Goal: Task Accomplishment & Management: Manage account settings

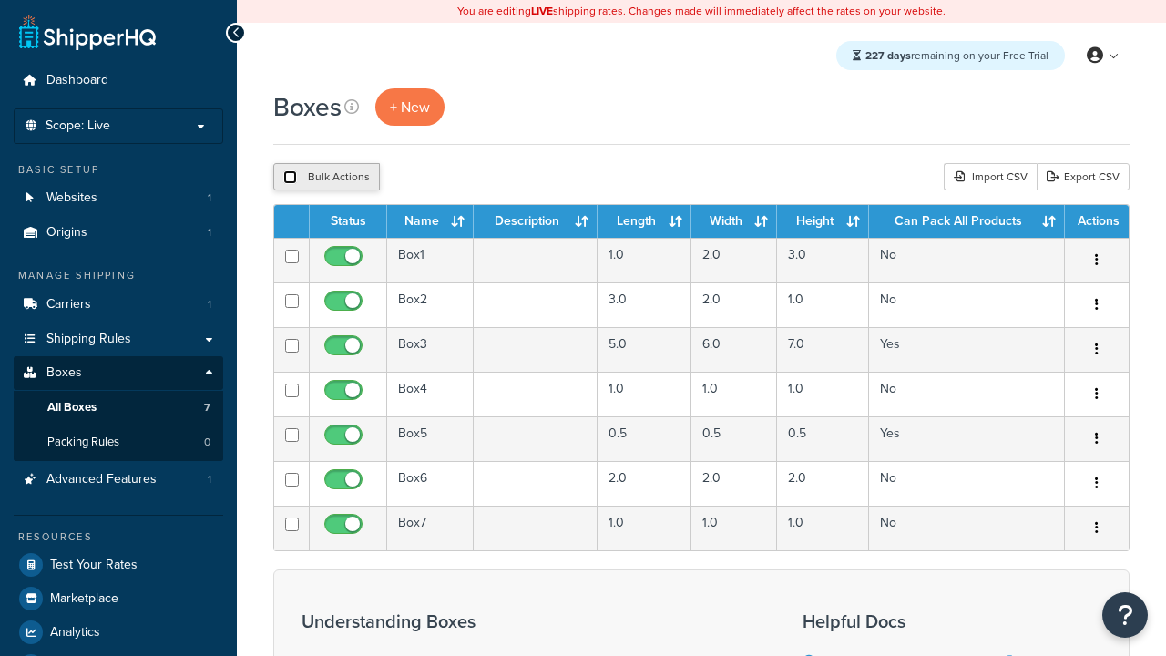
click at [290, 177] on input "checkbox" at bounding box center [290, 177] width 14 height 14
checkbox input "true"
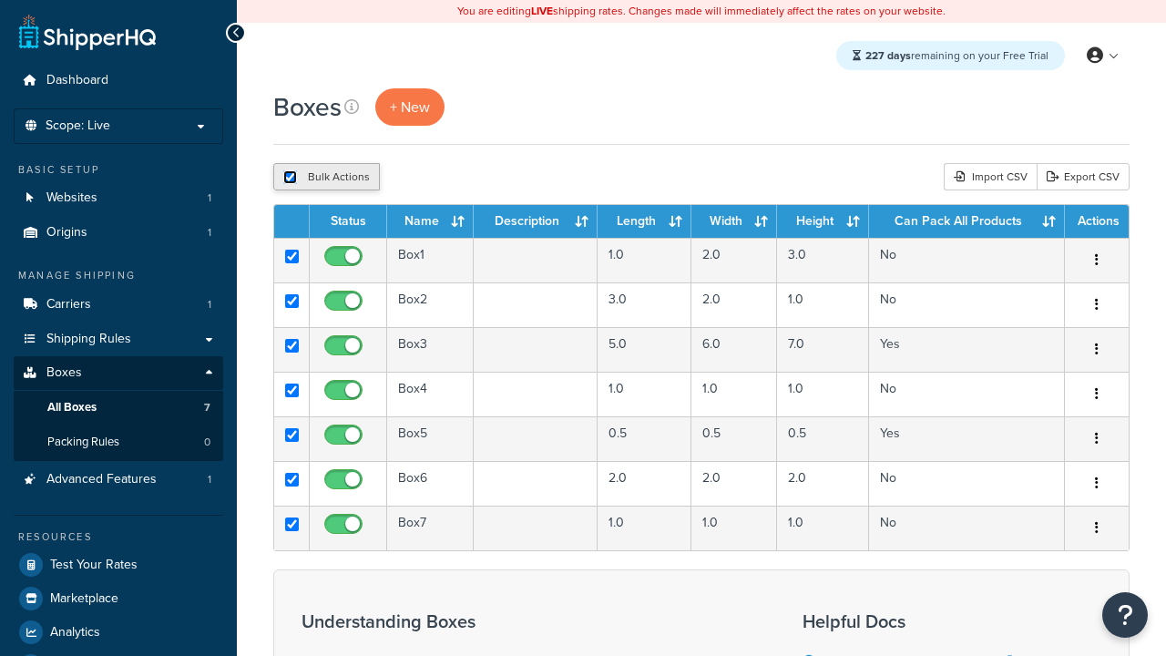
checkbox input "true"
click at [485, 177] on button "Delete" at bounding box center [485, 176] width 63 height 27
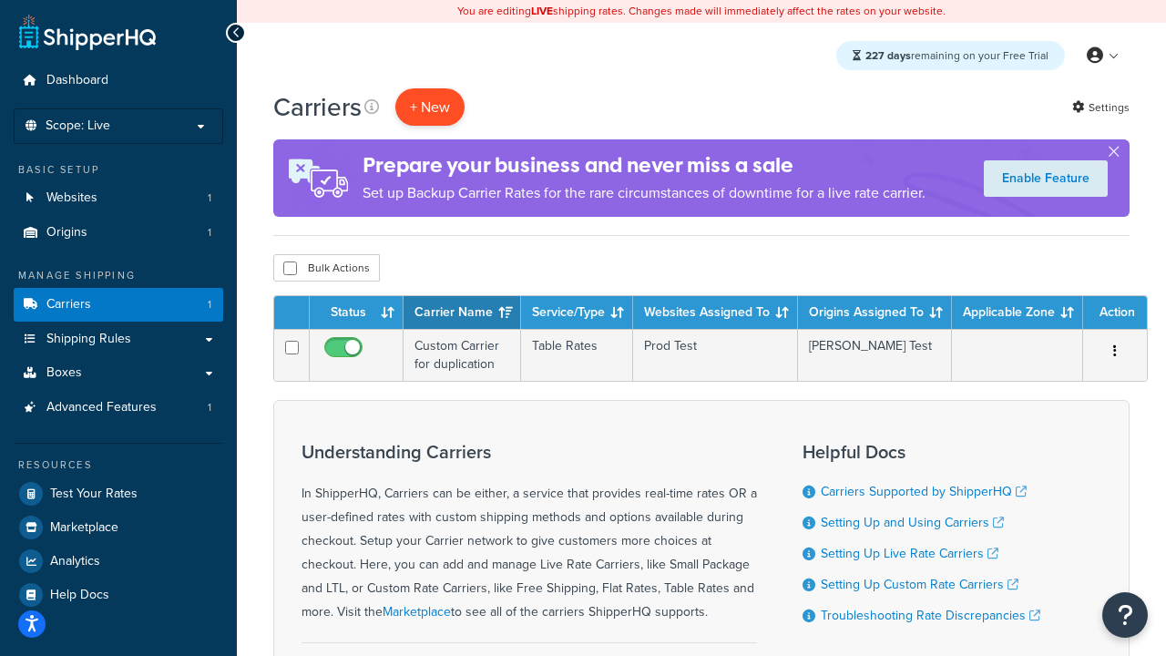
click at [430, 107] on button "+ New" at bounding box center [429, 106] width 69 height 37
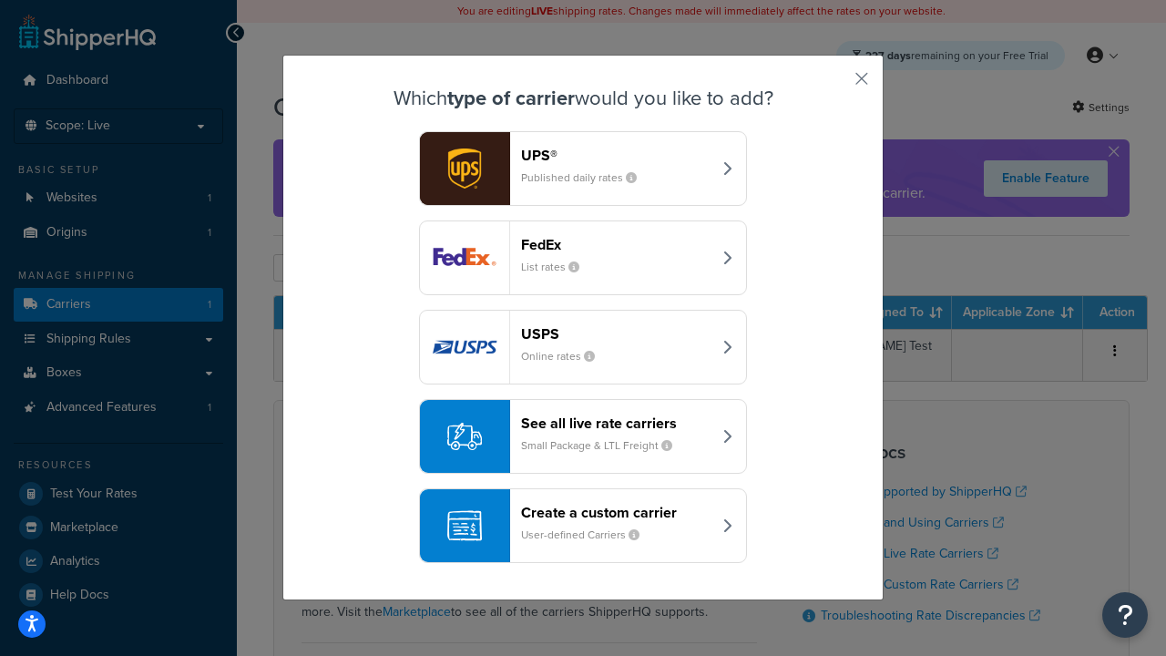
click at [616, 244] on header "FedEx" at bounding box center [616, 244] width 190 height 17
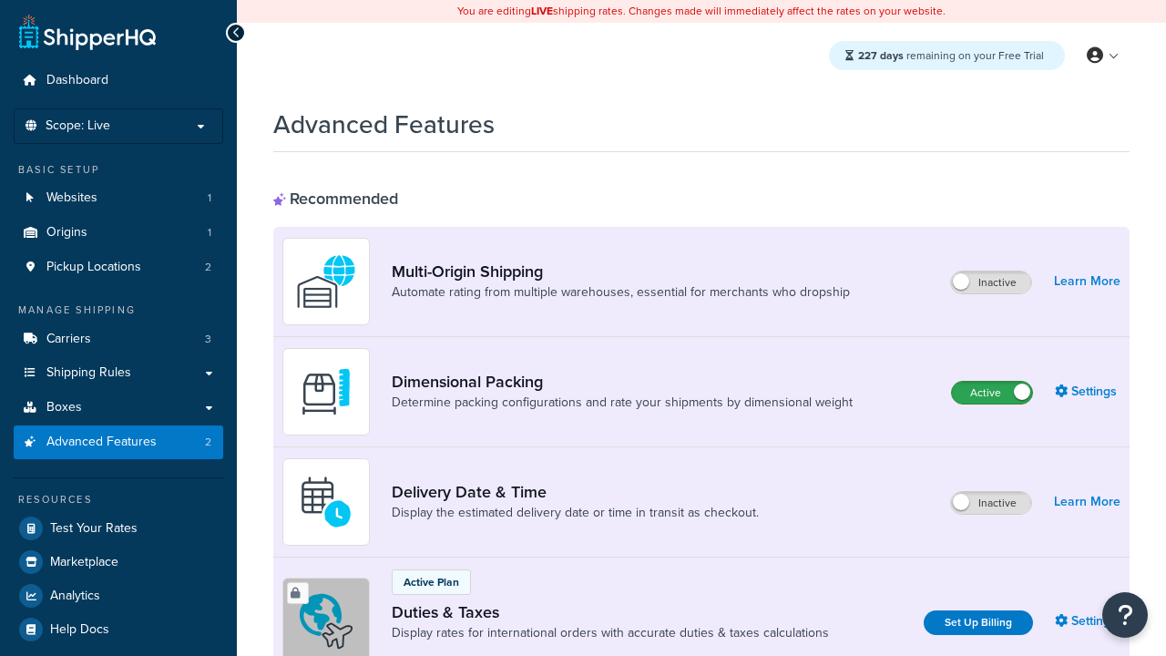
click at [992, 393] on label "Active" at bounding box center [992, 393] width 80 height 22
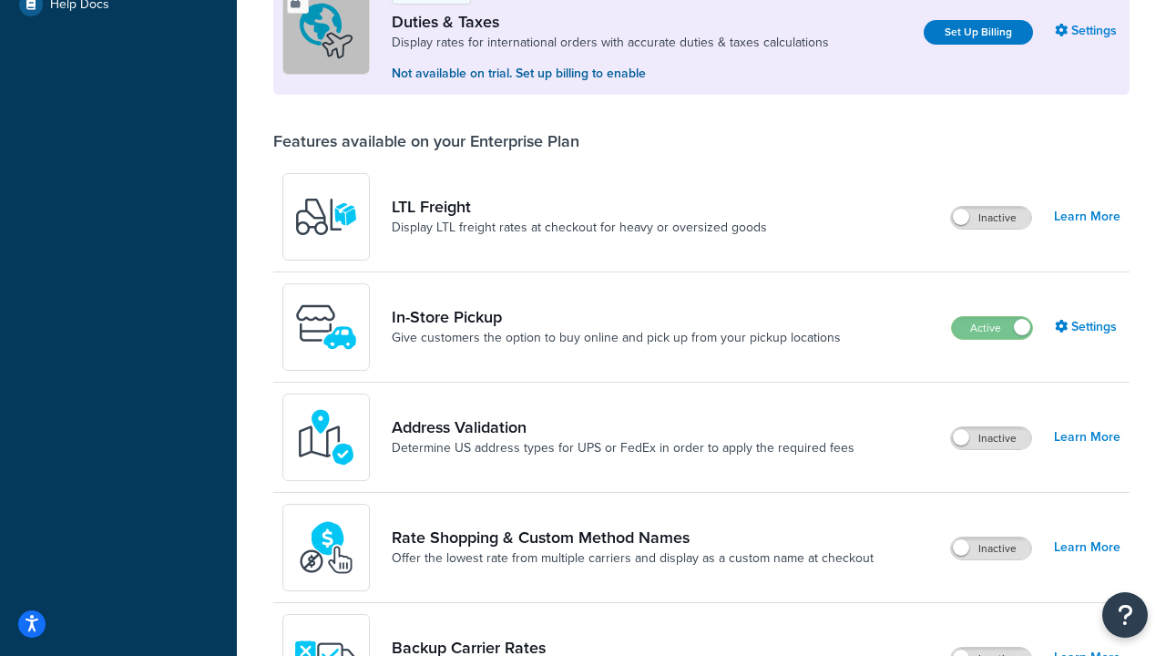
scroll to position [556, 0]
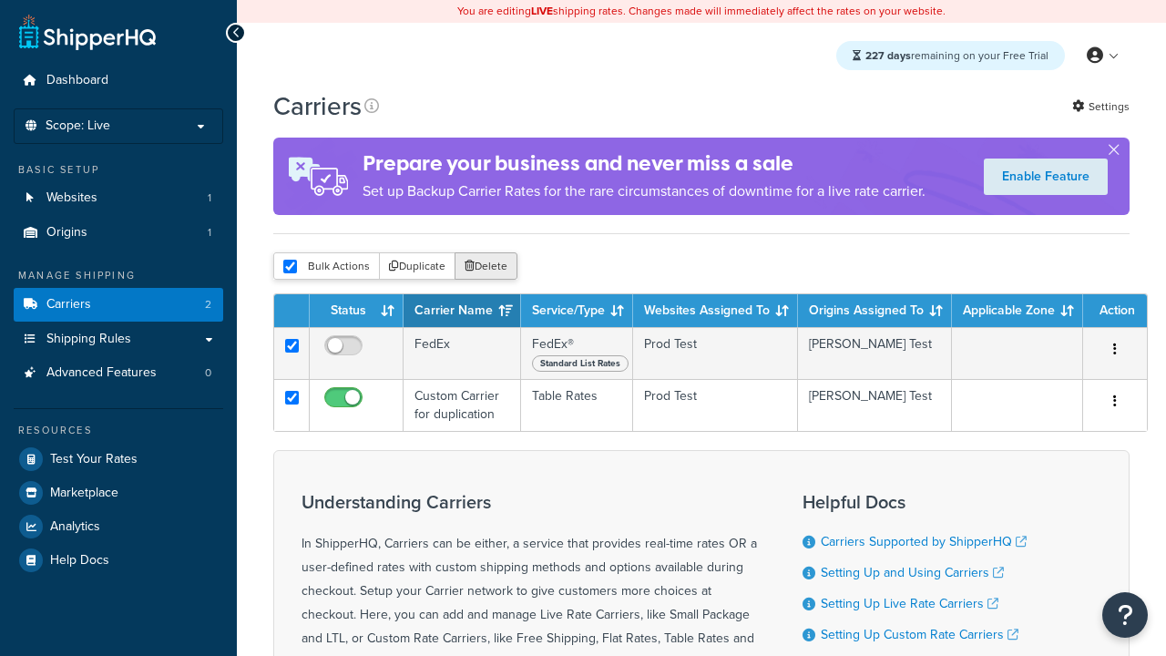
click at [485, 266] on button "Delete" at bounding box center [485, 265] width 63 height 27
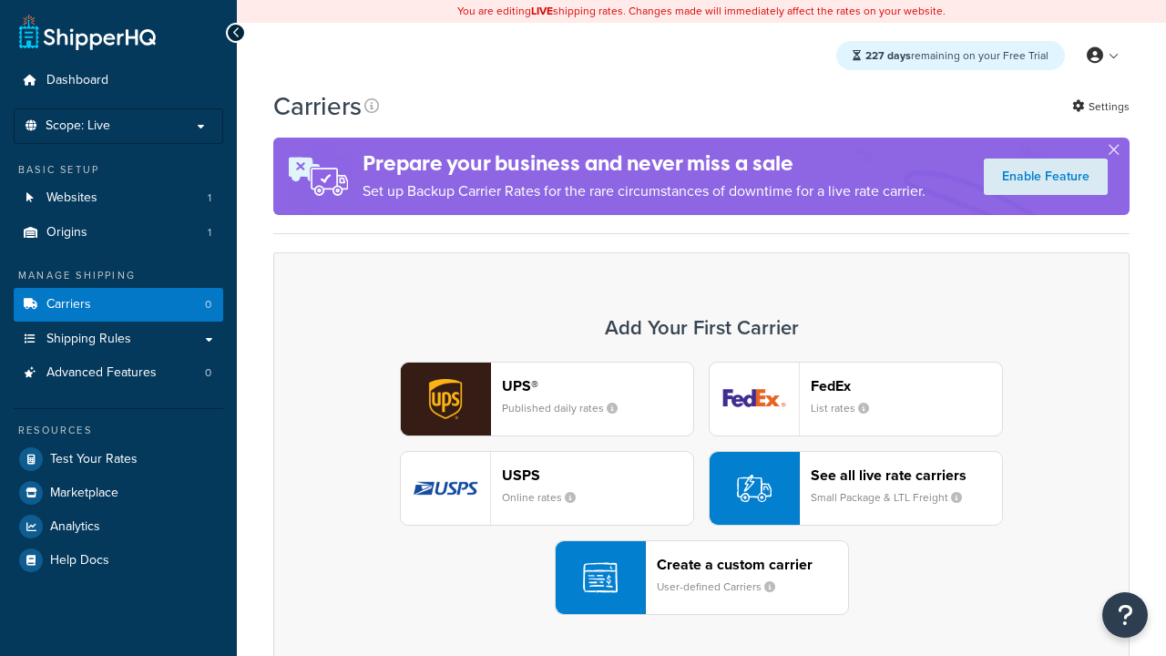
click at [701, 488] on div "UPS® Published daily rates FedEx List rates USPS Online rates See all live rate…" at bounding box center [701, 488] width 818 height 253
click at [701, 578] on small "User-defined Carriers" at bounding box center [723, 586] width 133 height 16
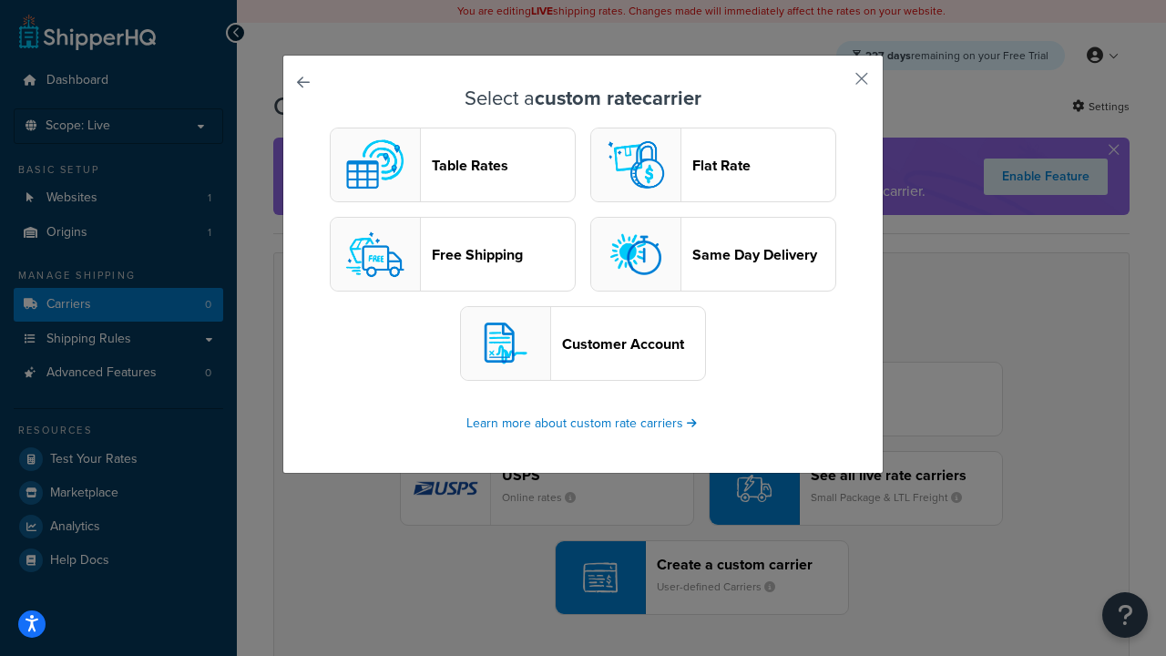
click at [453, 165] on header "Table Rates" at bounding box center [503, 165] width 143 height 17
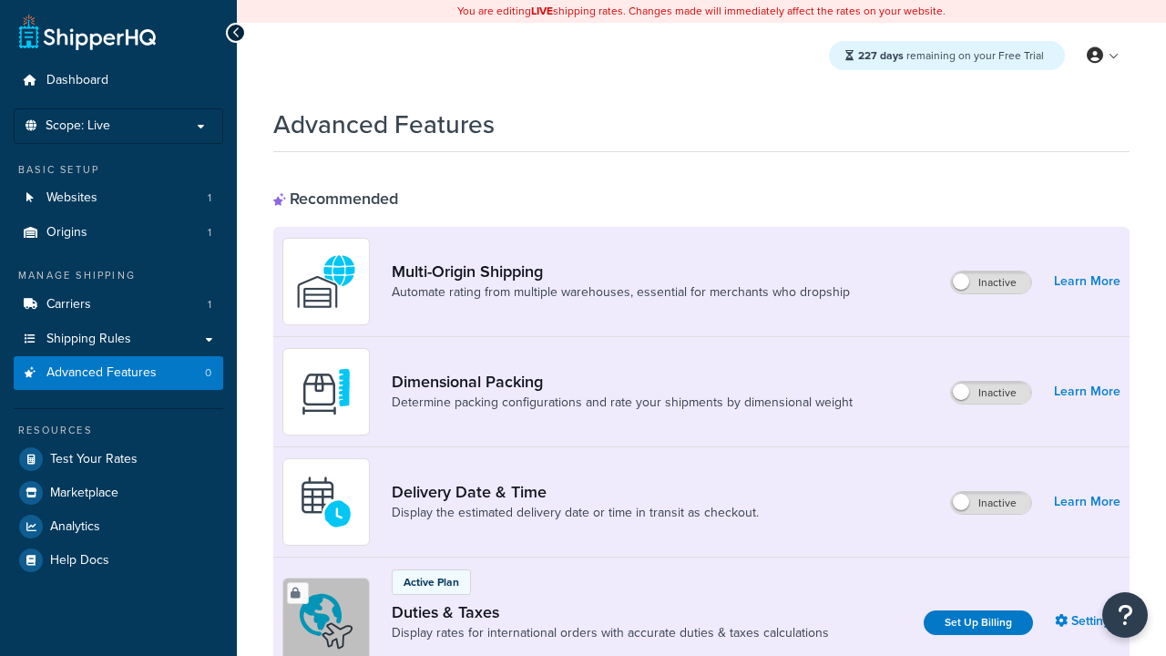
click at [992, 393] on label "Inactive" at bounding box center [991, 393] width 80 height 22
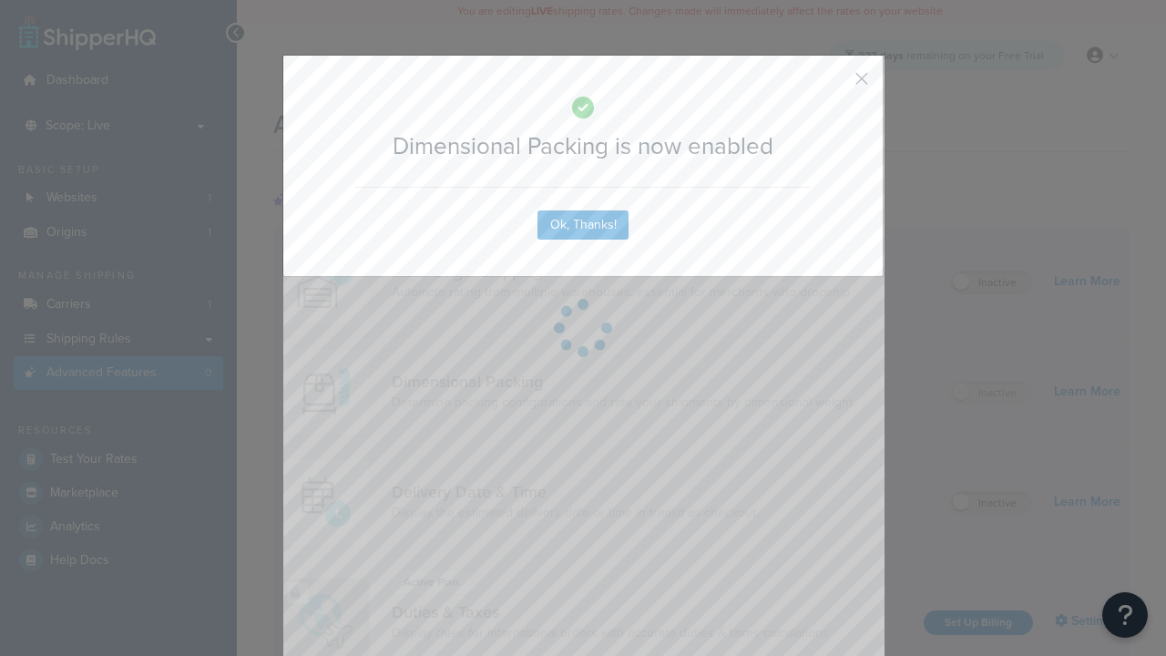
click at [834, 85] on button "button" at bounding box center [834, 85] width 5 height 5
